Goal: Information Seeking & Learning: Find specific fact

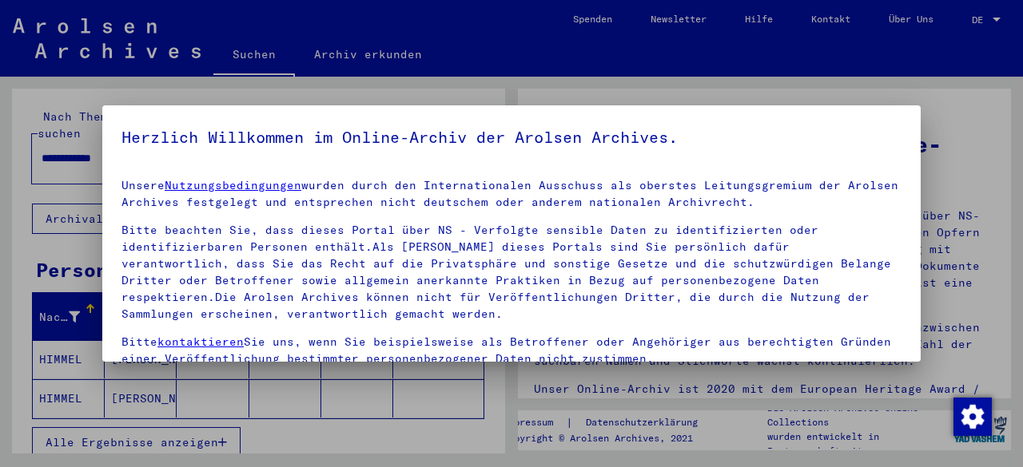
scroll to position [131, 0]
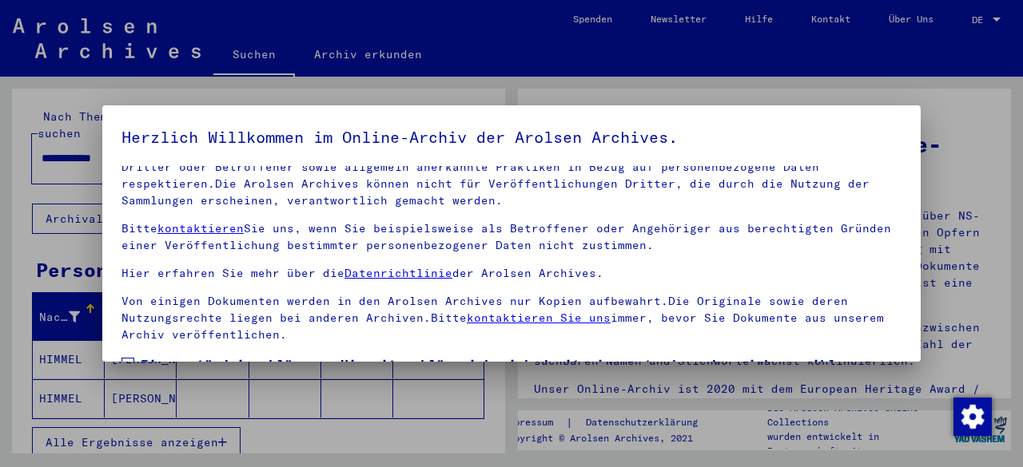
click at [147, 355] on span "Einverständniserklärung: Hiermit erkläre ich mich damit einverstanden, dass ich…" at bounding box center [521, 393] width 761 height 77
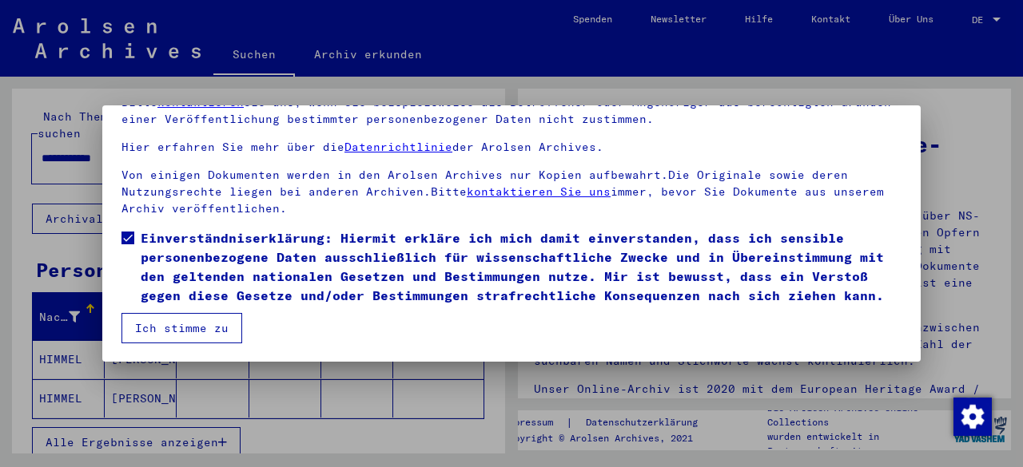
click at [216, 332] on button "Ich stimme zu" at bounding box center [181, 328] width 121 height 30
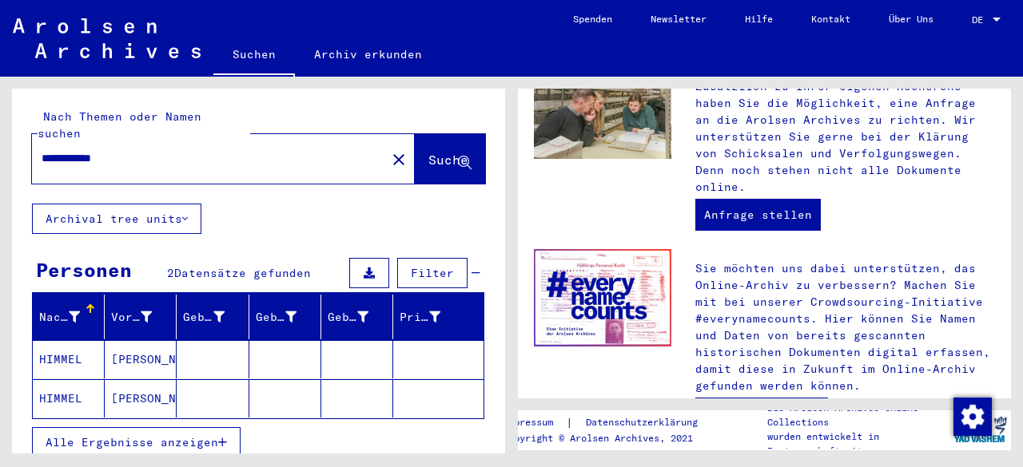
scroll to position [789, 0]
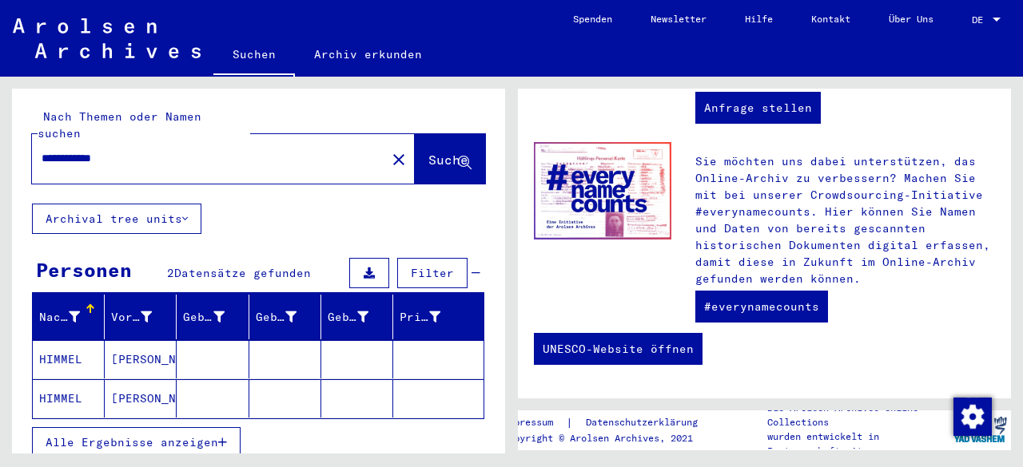
click at [59, 340] on mat-cell "HIMMEL" at bounding box center [69, 359] width 72 height 38
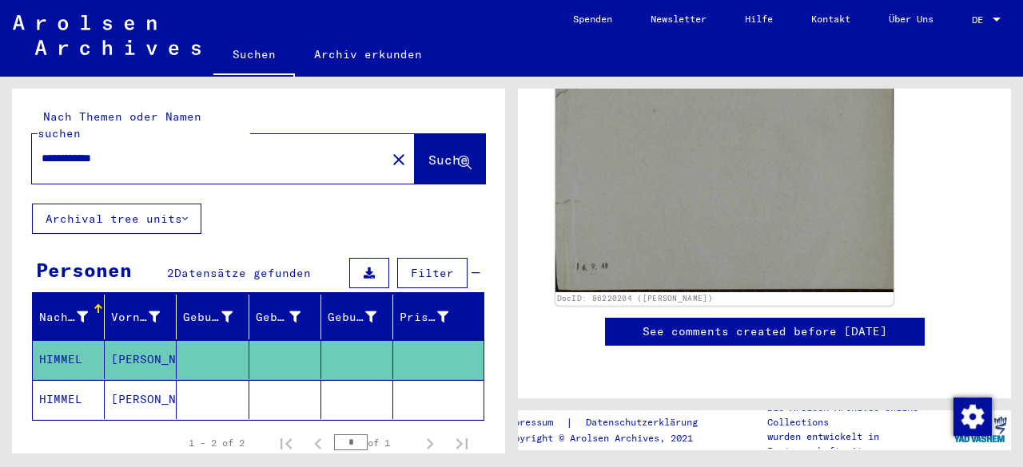
scroll to position [574, 0]
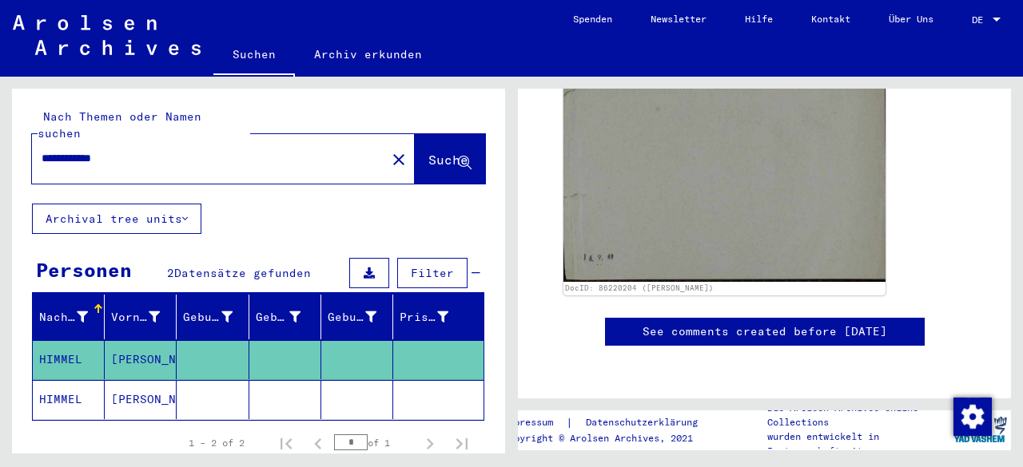
click at [70, 374] on icon at bounding box center [66, 403] width 40 height 64
click at [129, 380] on mat-cell "[PERSON_NAME]" at bounding box center [141, 399] width 72 height 39
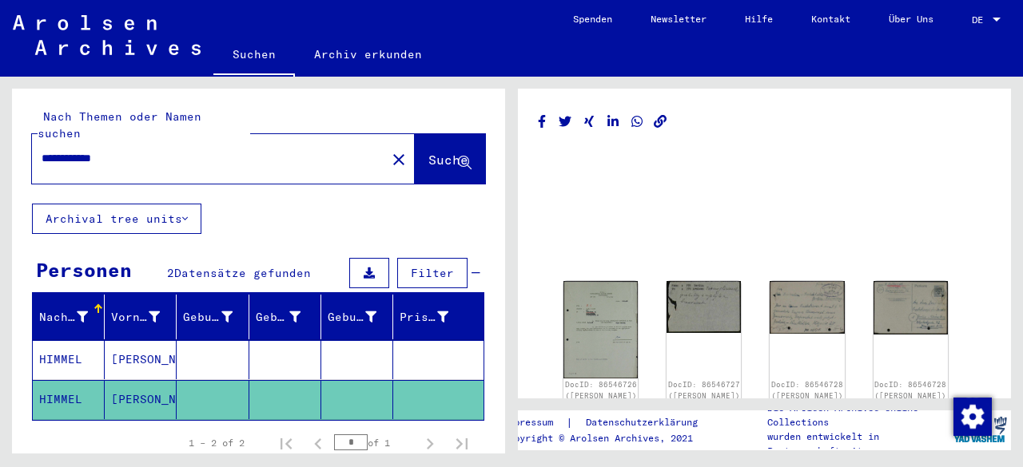
scroll to position [1, 0]
click at [95, 150] on input "**********" at bounding box center [209, 158] width 335 height 17
type input "**********"
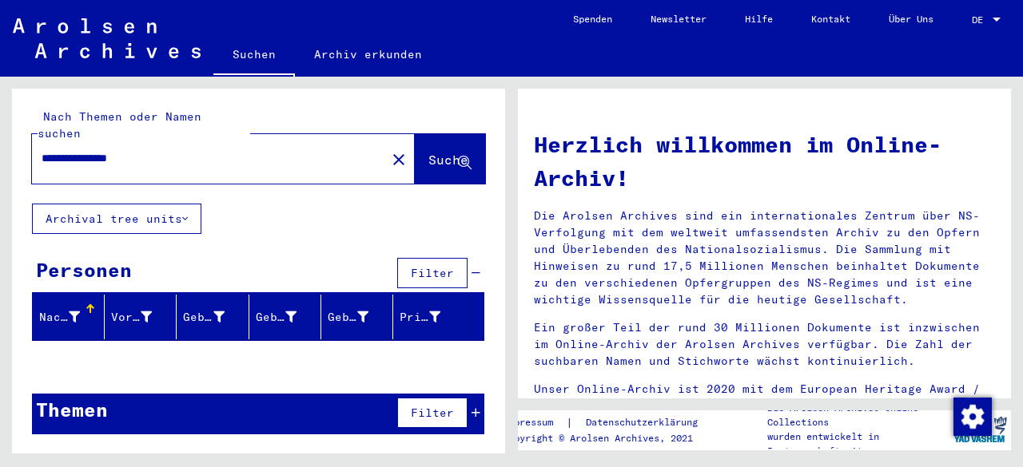
click at [134, 150] on input "**********" at bounding box center [204, 158] width 325 height 17
type input "*"
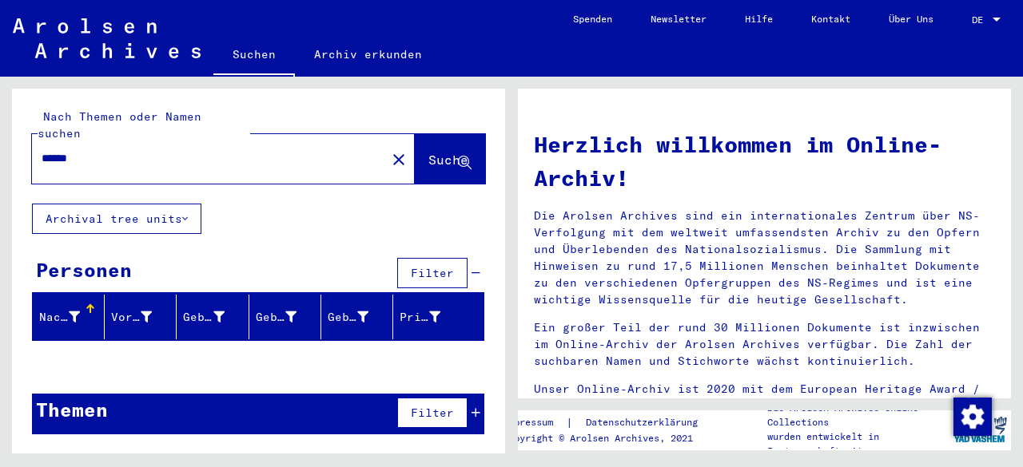
type input "******"
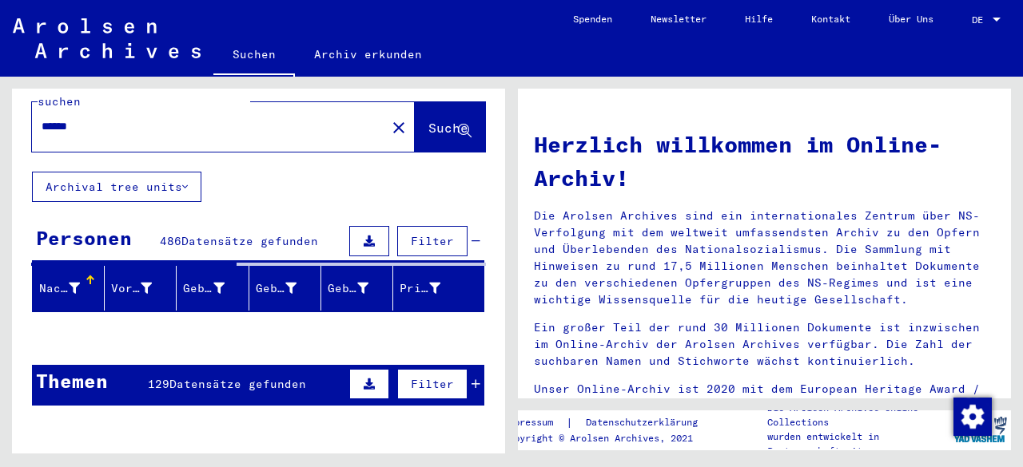
scroll to position [31, 0]
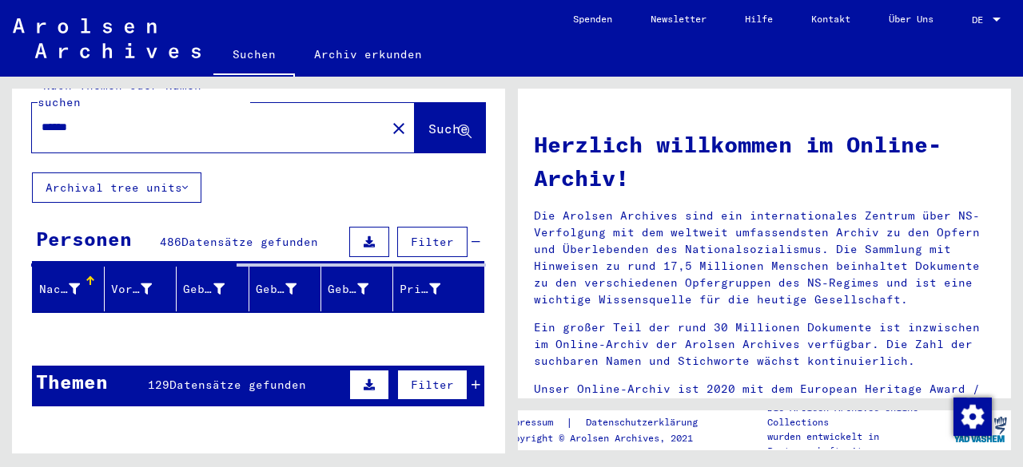
click at [180, 179] on button "Archival tree units" at bounding box center [116, 188] width 169 height 30
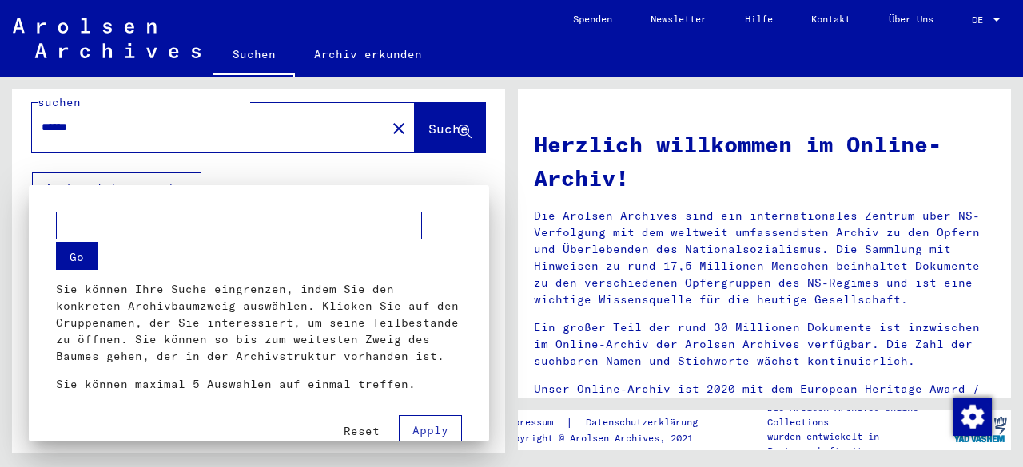
scroll to position [2, 0]
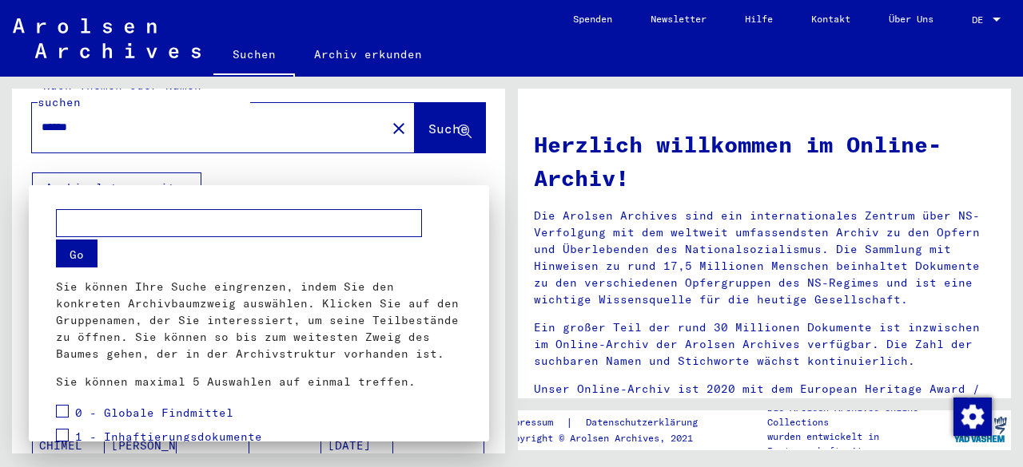
click at [0, 227] on div at bounding box center [511, 233] width 1023 height 467
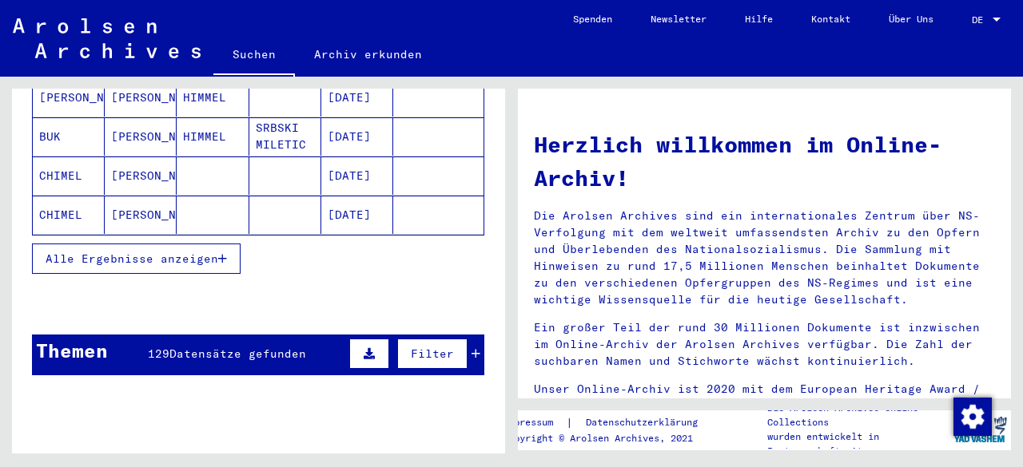
scroll to position [305, 0]
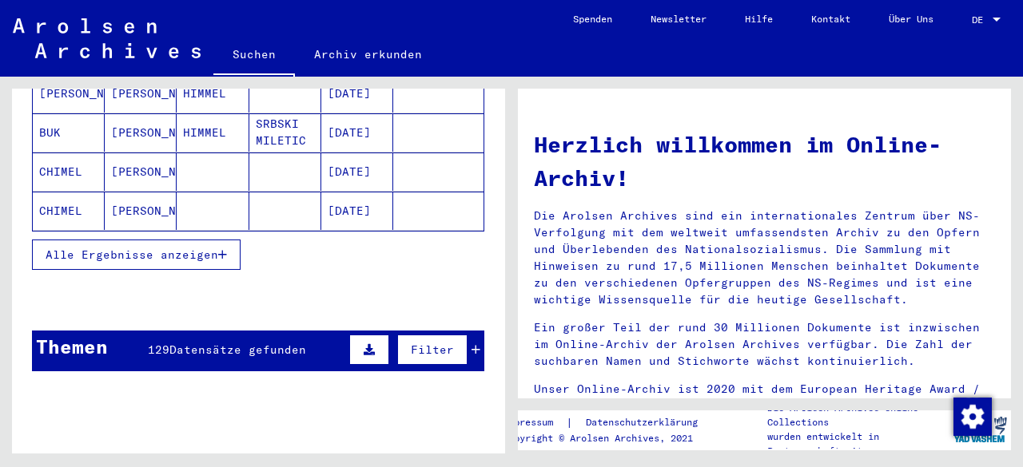
click at [226, 249] on icon "button" at bounding box center [222, 254] width 9 height 11
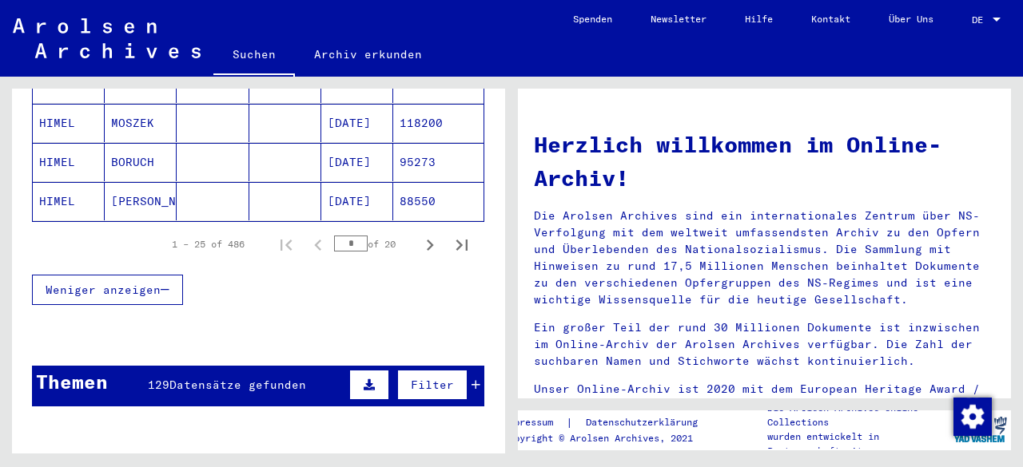
scroll to position [1097, 0]
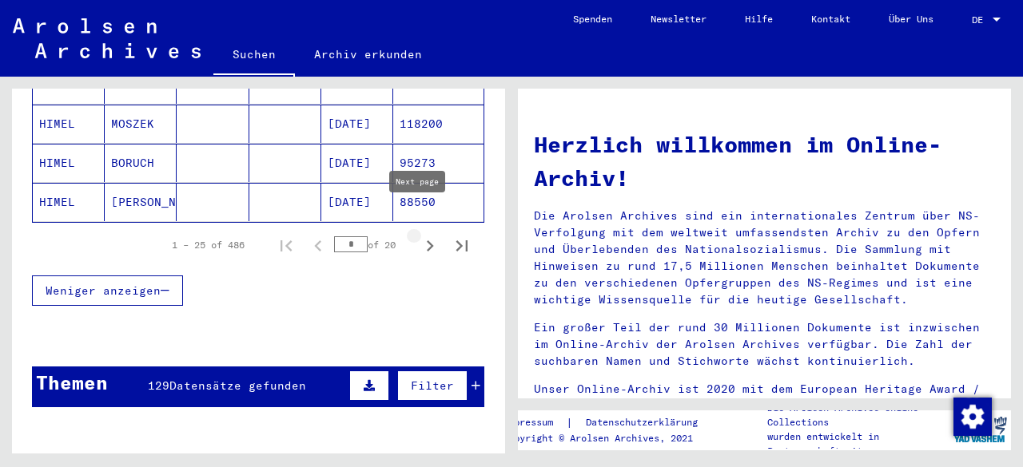
click at [419, 235] on icon "Next page" at bounding box center [430, 246] width 22 height 22
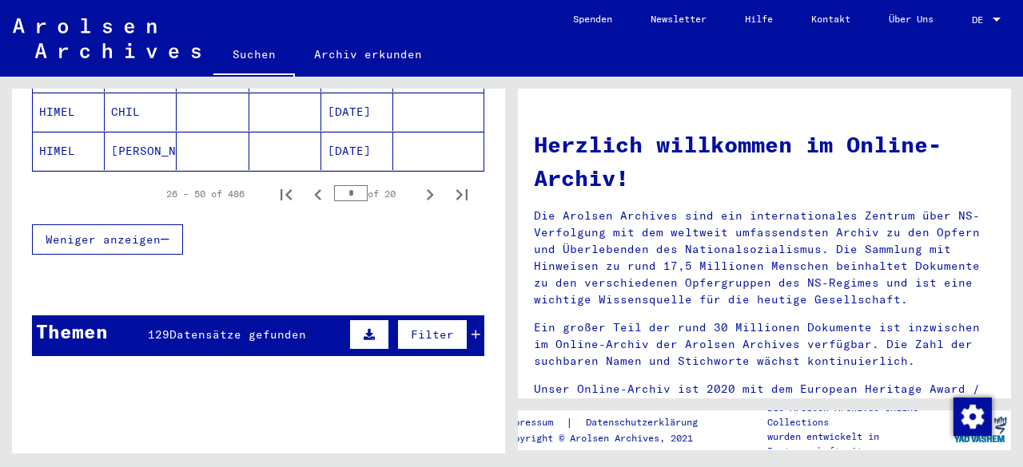
scroll to position [1142, 0]
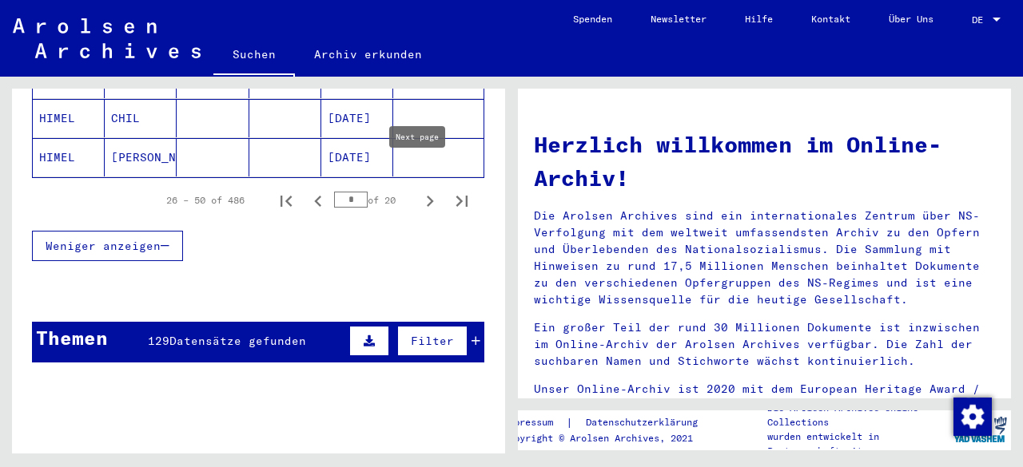
click at [419, 190] on icon "Next page" at bounding box center [430, 201] width 22 height 22
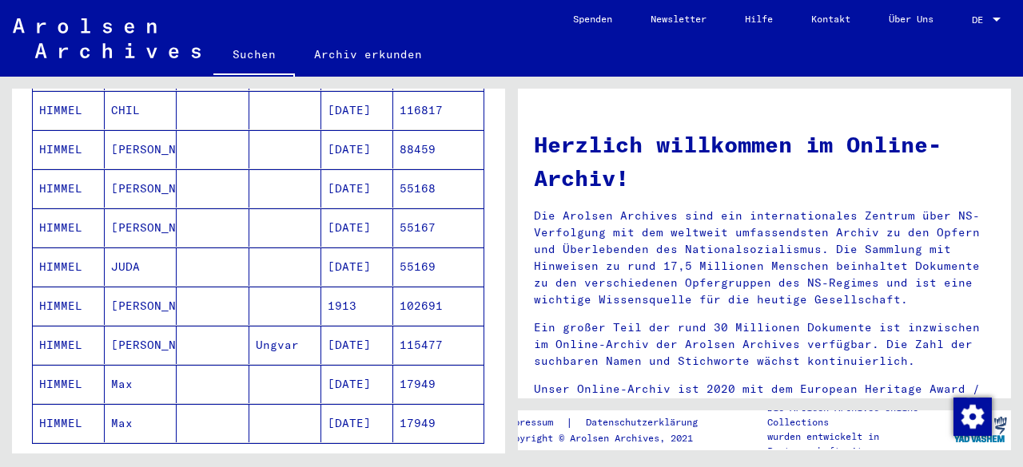
scroll to position [949, 0]
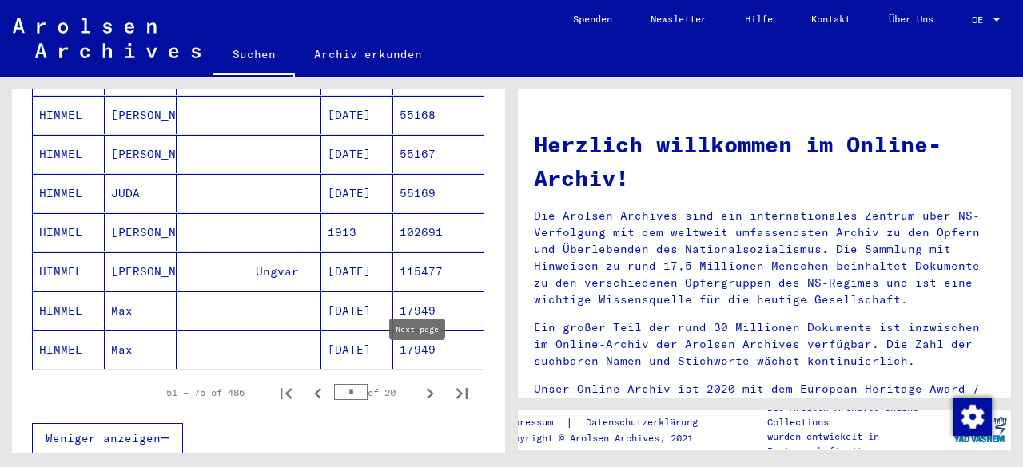
click at [419, 383] on icon "Next page" at bounding box center [430, 394] width 22 height 22
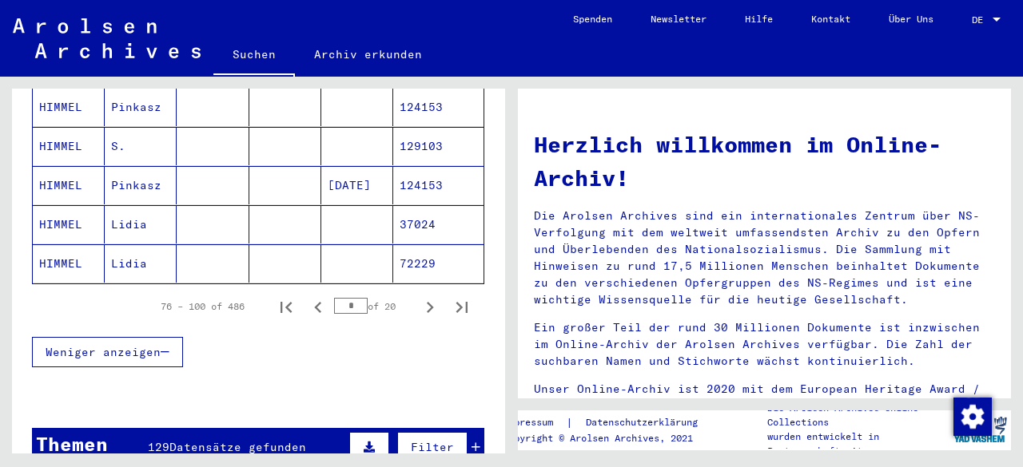
scroll to position [1036, 0]
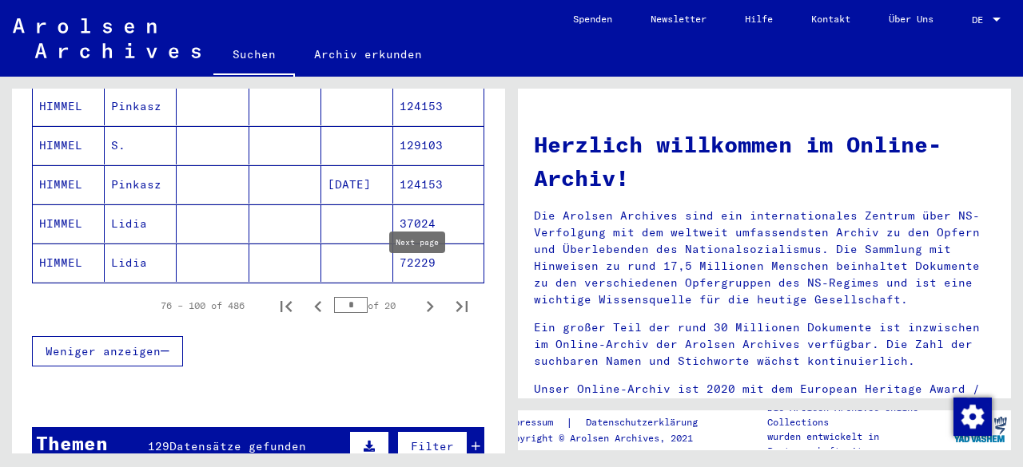
click at [419, 296] on icon "Next page" at bounding box center [430, 307] width 22 height 22
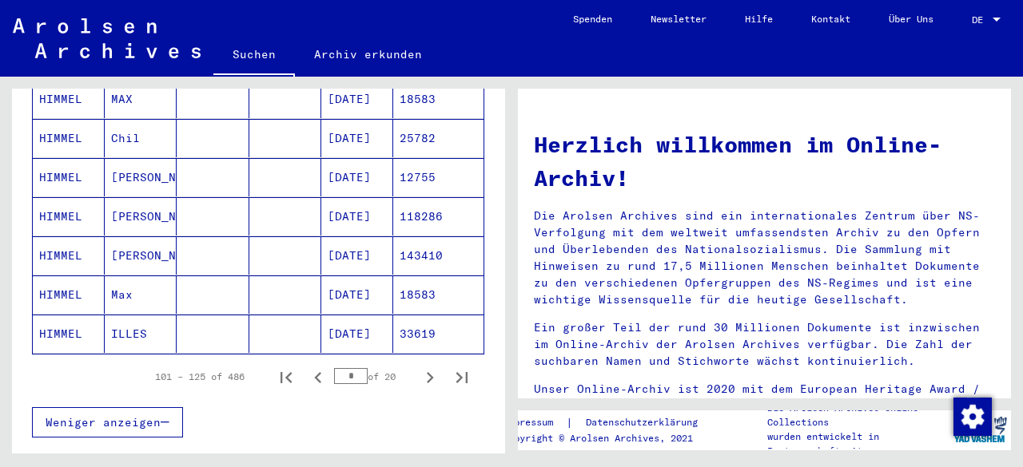
scroll to position [964, 0]
click at [419, 367] on icon "Next page" at bounding box center [430, 378] width 22 height 22
type input "*"
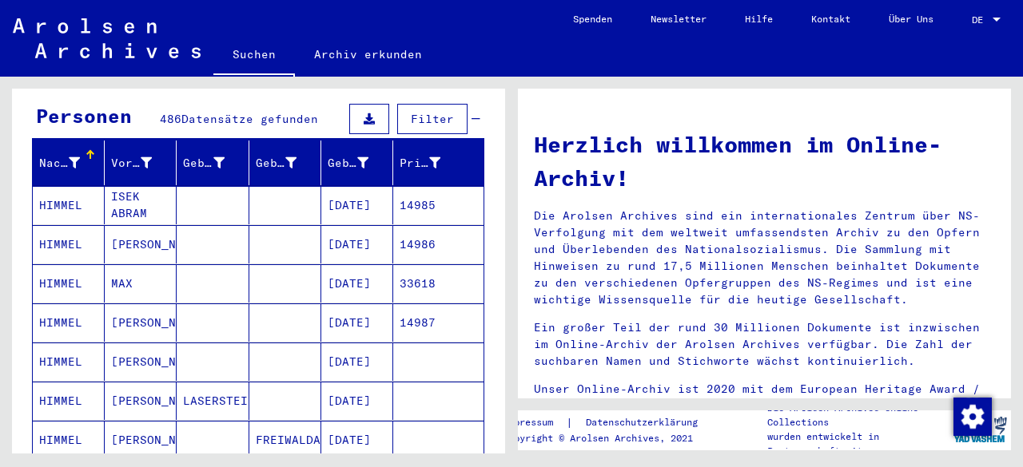
scroll to position [0, 0]
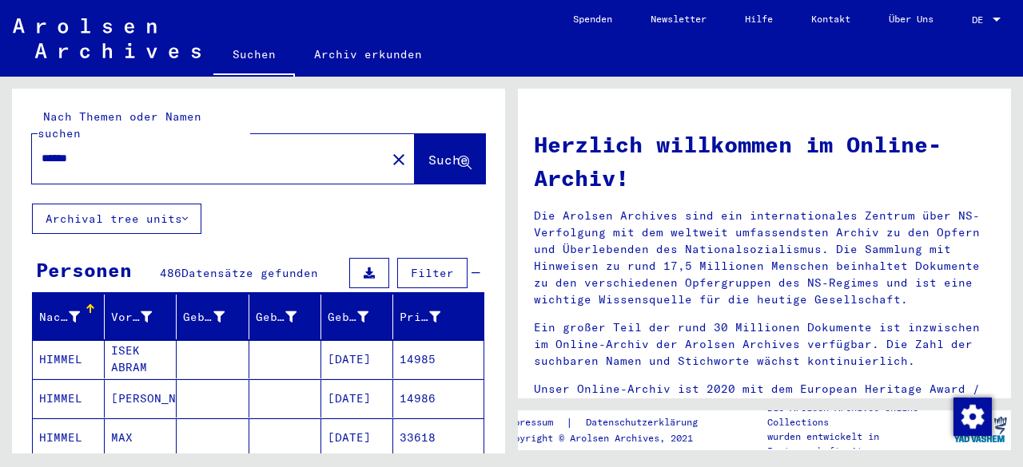
click at [125, 150] on input "******" at bounding box center [204, 158] width 325 height 17
click at [125, 150] on input "*" at bounding box center [204, 158] width 325 height 17
type input "**********"
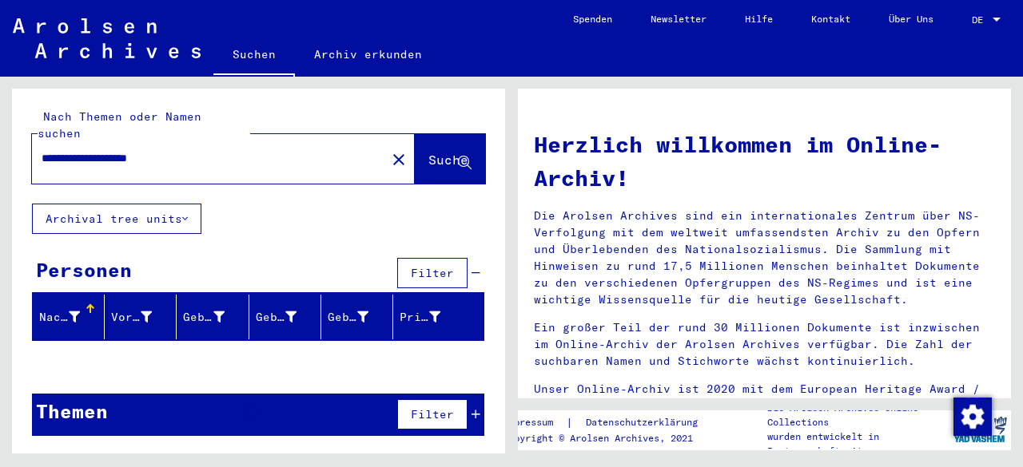
drag, startPoint x: 125, startPoint y: 136, endPoint x: 0, endPoint y: 252, distance: 170.7
click at [0, 252] on div "**********" at bounding box center [255, 265] width 511 height 377
